Goal: Check status

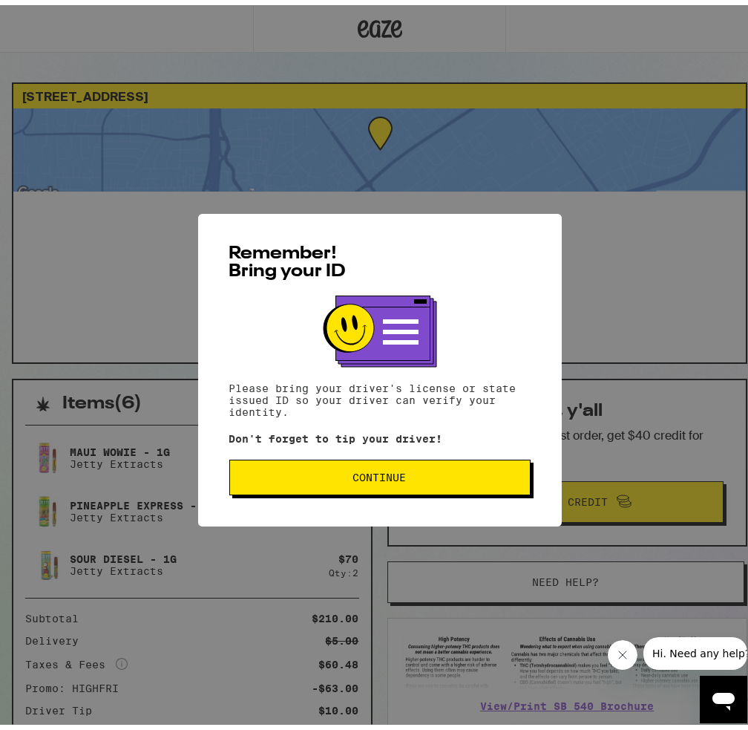
click at [367, 475] on span "Continue" at bounding box center [379, 472] width 53 height 10
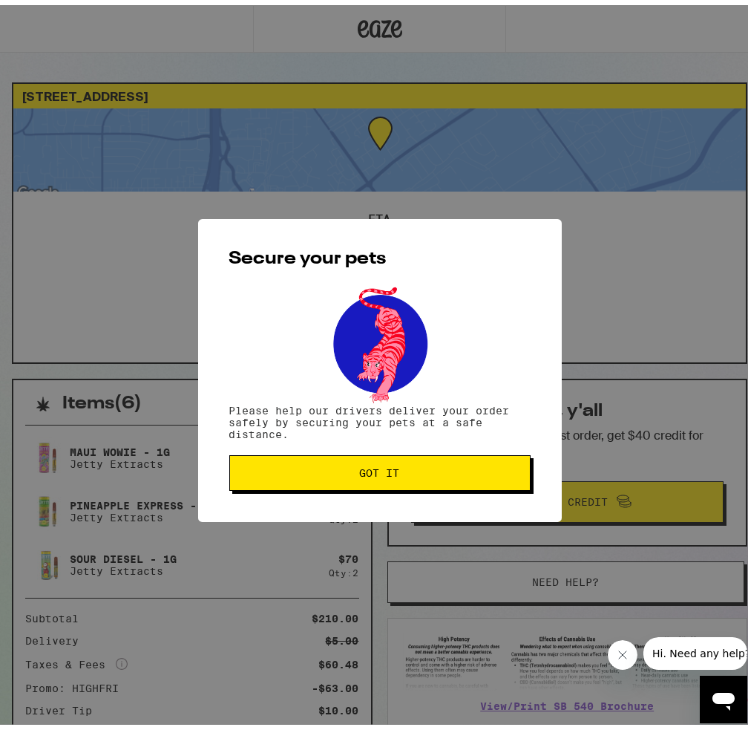
click at [353, 465] on span "Got it" at bounding box center [380, 467] width 276 height 10
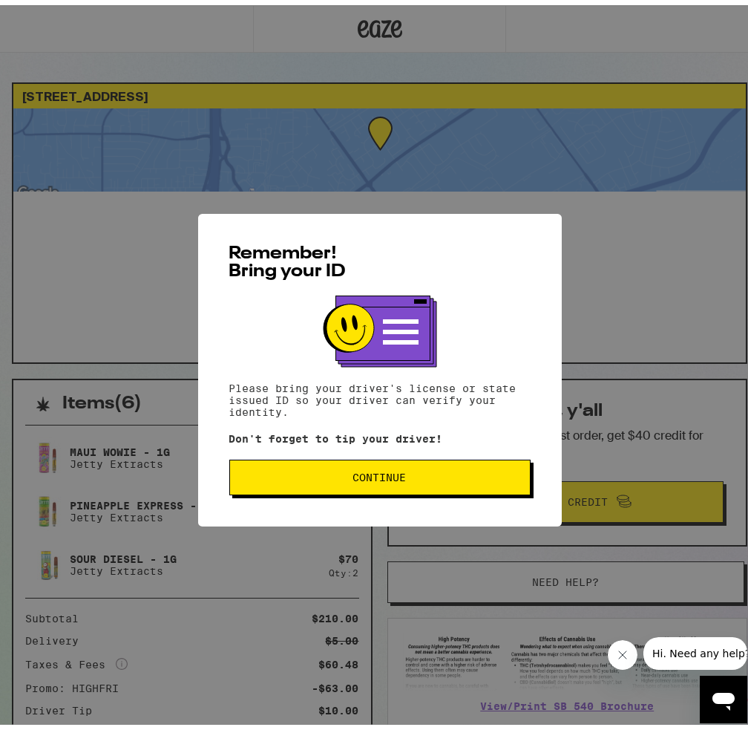
click at [460, 480] on button "Continue" at bounding box center [379, 472] width 301 height 36
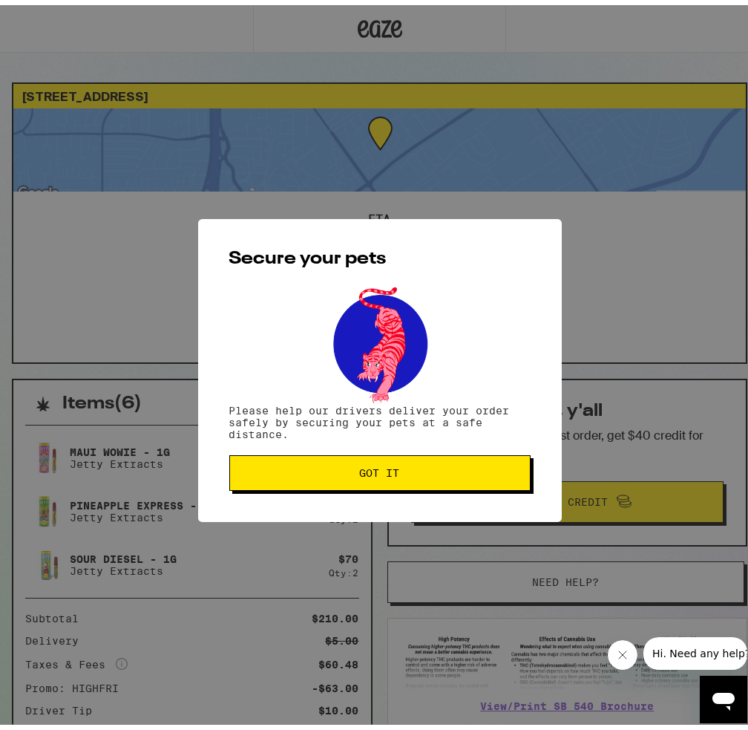
click at [453, 474] on button "Got it" at bounding box center [379, 468] width 301 height 36
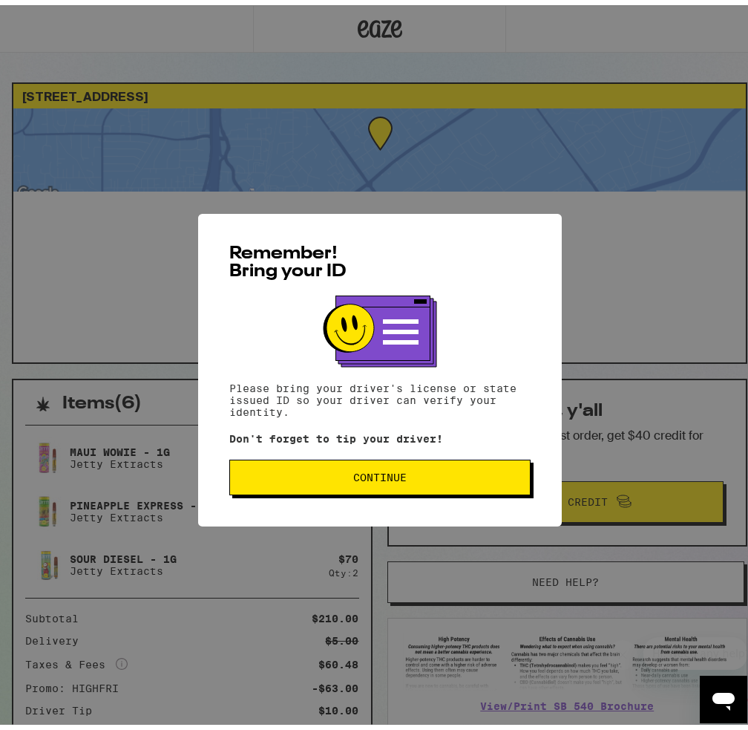
click at [305, 483] on button "Continue" at bounding box center [379, 472] width 301 height 36
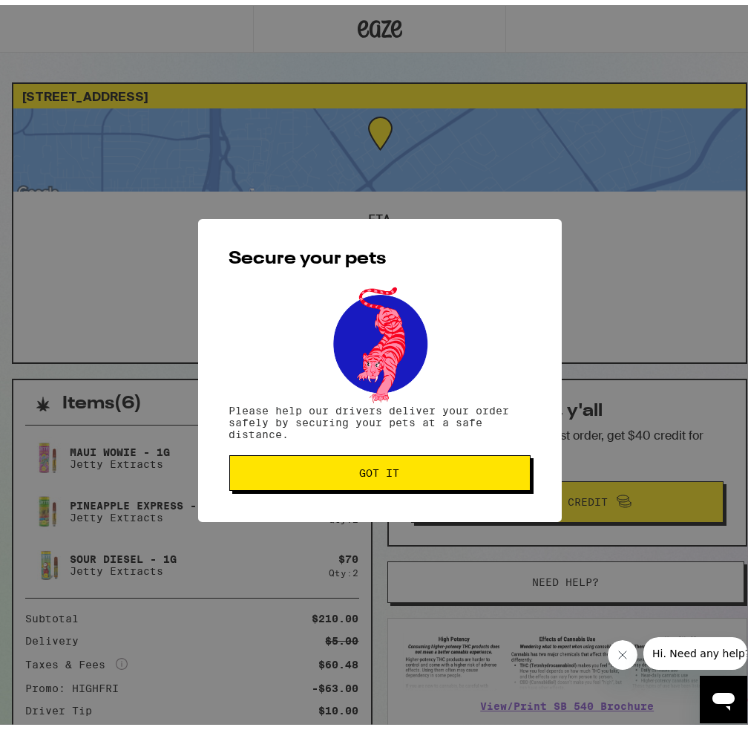
click at [305, 483] on button "Got it" at bounding box center [379, 468] width 301 height 36
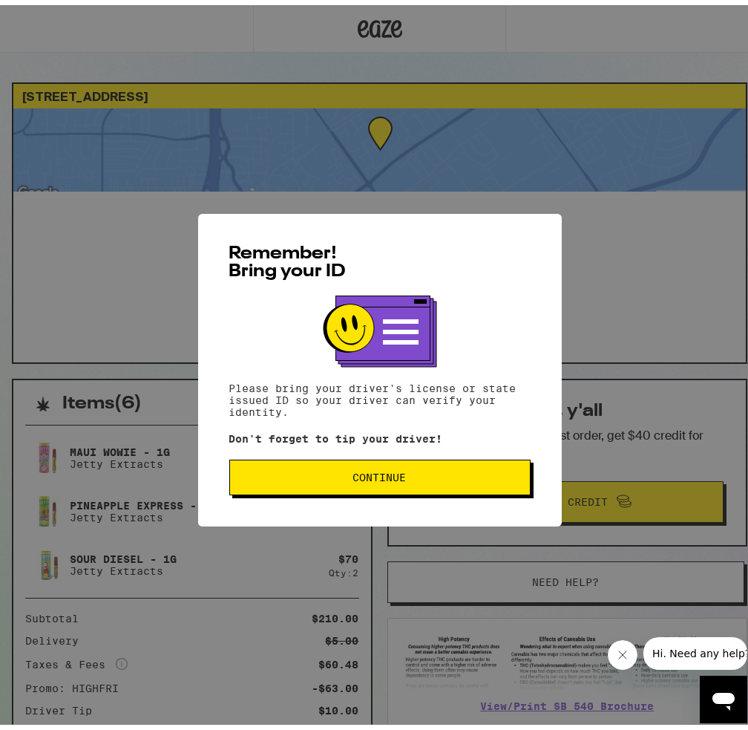
click at [364, 477] on span "Continue" at bounding box center [379, 472] width 53 height 10
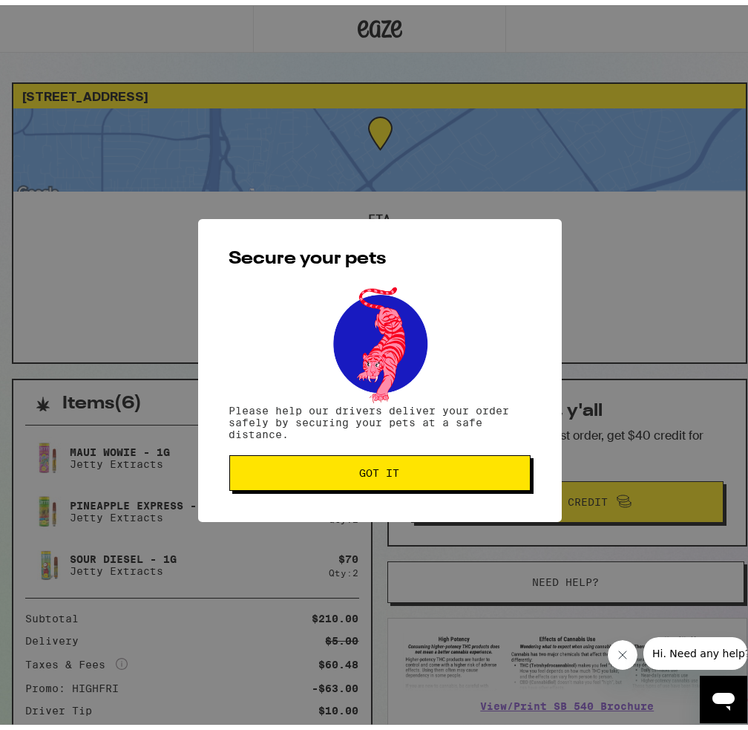
click at [312, 453] on button "Got it" at bounding box center [379, 468] width 301 height 36
